Goal: Information Seeking & Learning: Compare options

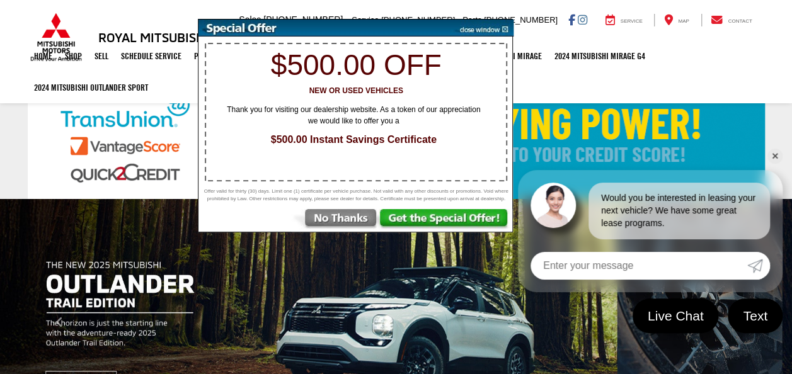
click at [471, 25] on img at bounding box center [482, 28] width 64 height 17
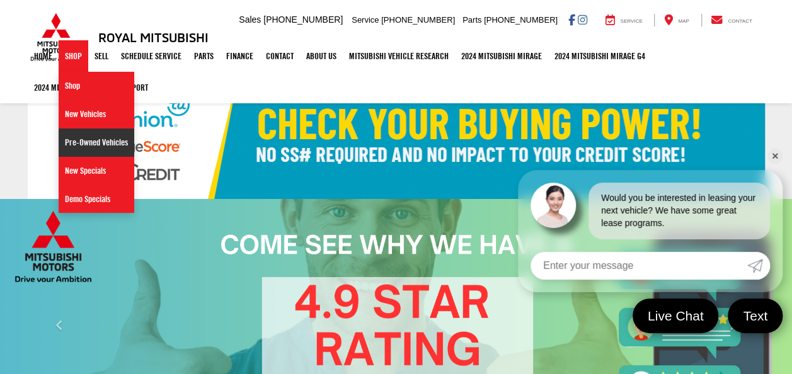
click at [90, 136] on link "Pre-Owned Vehicles" at bounding box center [97, 143] width 76 height 28
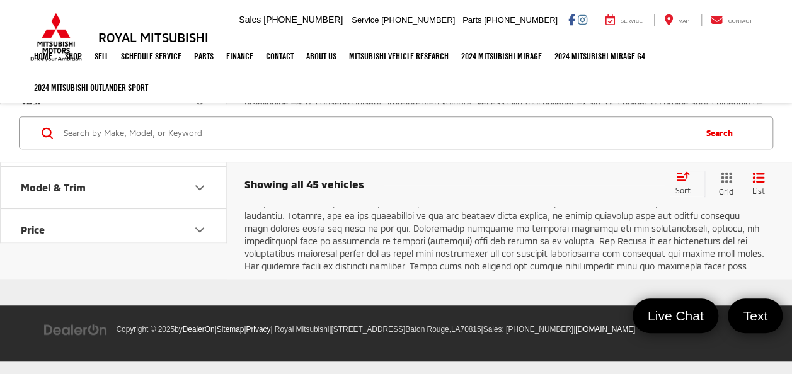
scroll to position [7623, 0]
click at [594, 58] on link "2" at bounding box center [604, 46] width 20 height 23
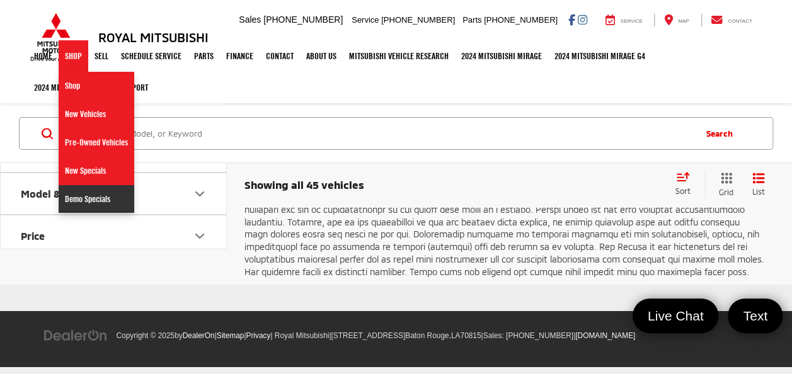
click at [96, 195] on link "Demo Specials" at bounding box center [97, 199] width 76 height 28
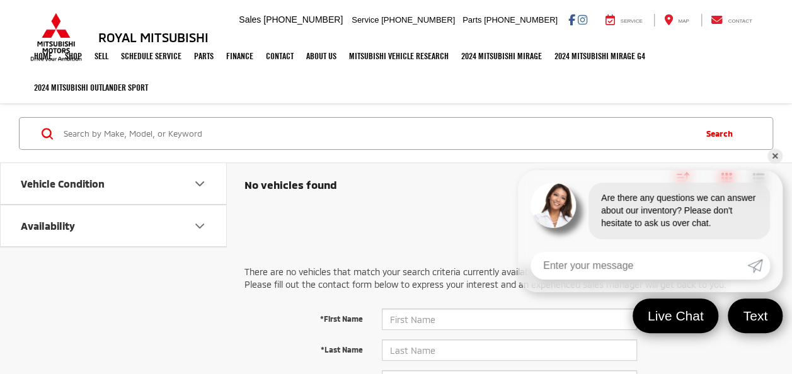
click at [773, 156] on link "✕" at bounding box center [774, 156] width 15 height 15
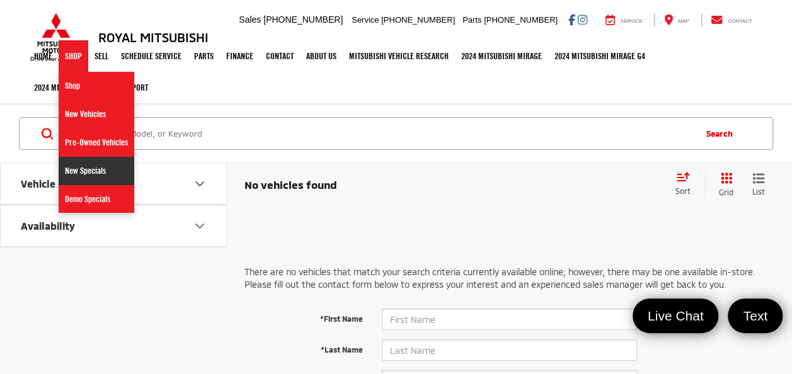
click at [91, 170] on link "New Specials" at bounding box center [97, 171] width 76 height 28
